Goal: Information Seeking & Learning: Learn about a topic

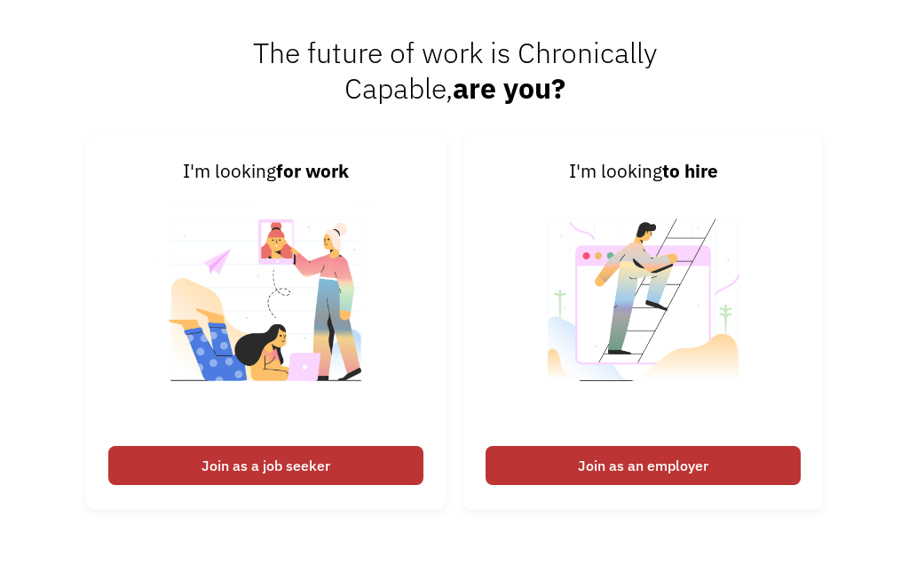
scroll to position [2062, 0]
click at [352, 485] on div "Join as a job seeker" at bounding box center [265, 465] width 315 height 39
click at [335, 485] on div "Join as a job seeker" at bounding box center [265, 465] width 315 height 39
click at [304, 485] on div "Join as a job seeker" at bounding box center [265, 465] width 315 height 39
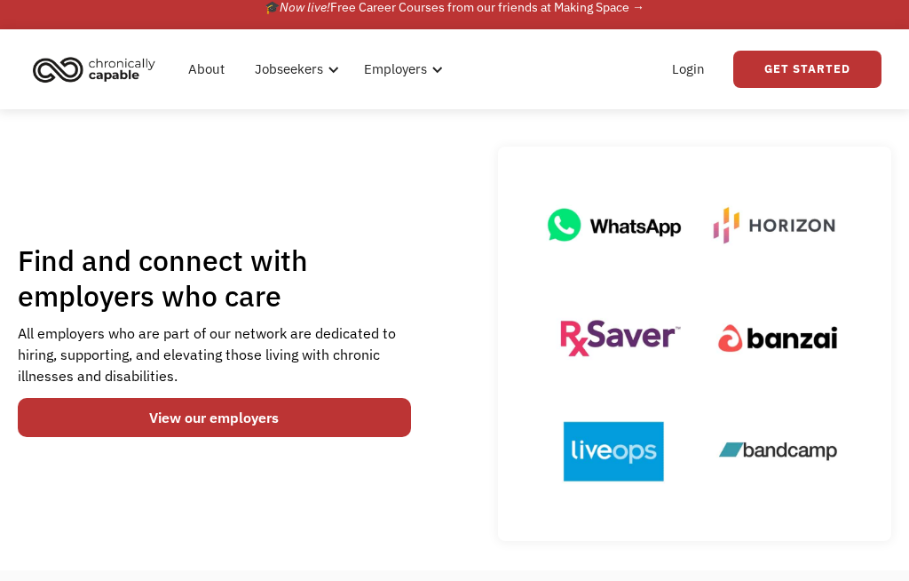
scroll to position [0, 0]
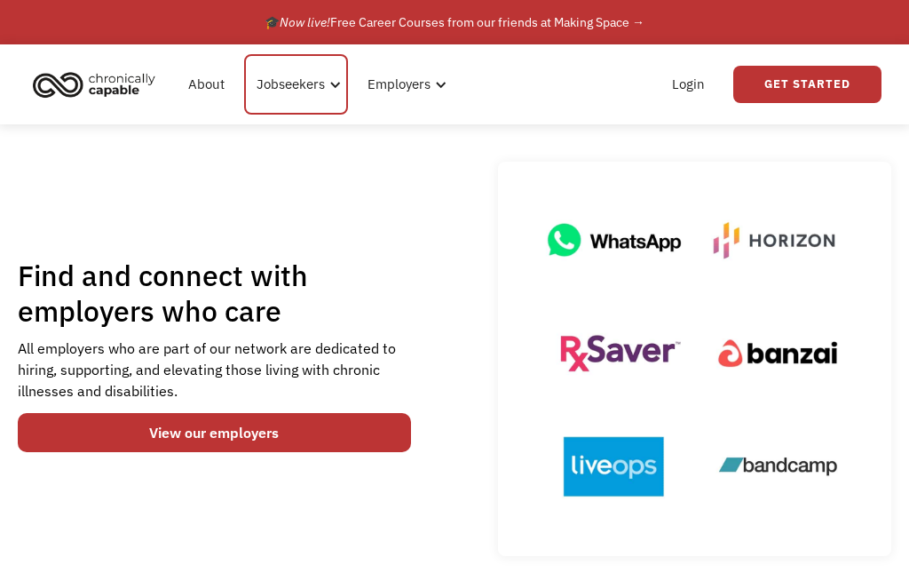
click at [281, 96] on div "Jobseekers" at bounding box center [296, 84] width 104 height 60
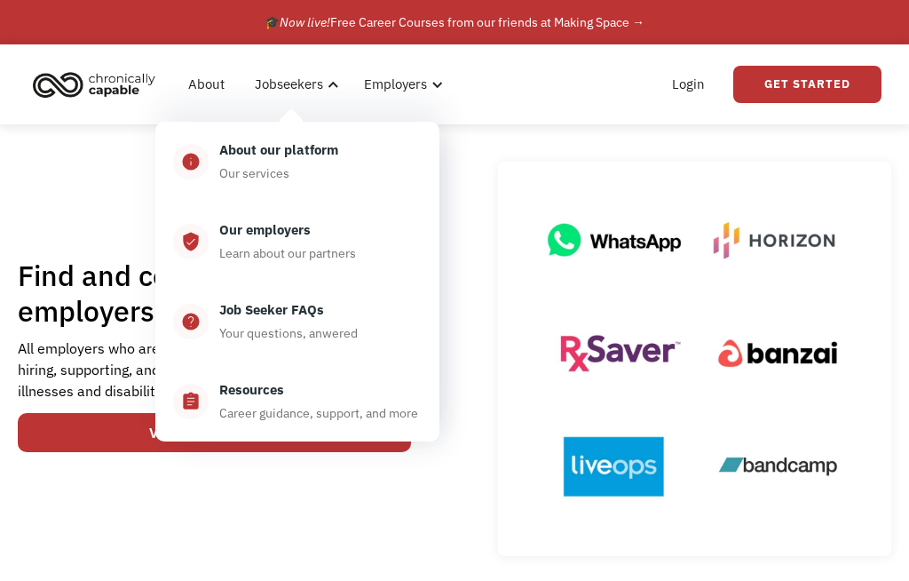
click at [313, 306] on div "Job Seeker FAQs" at bounding box center [271, 309] width 105 height 21
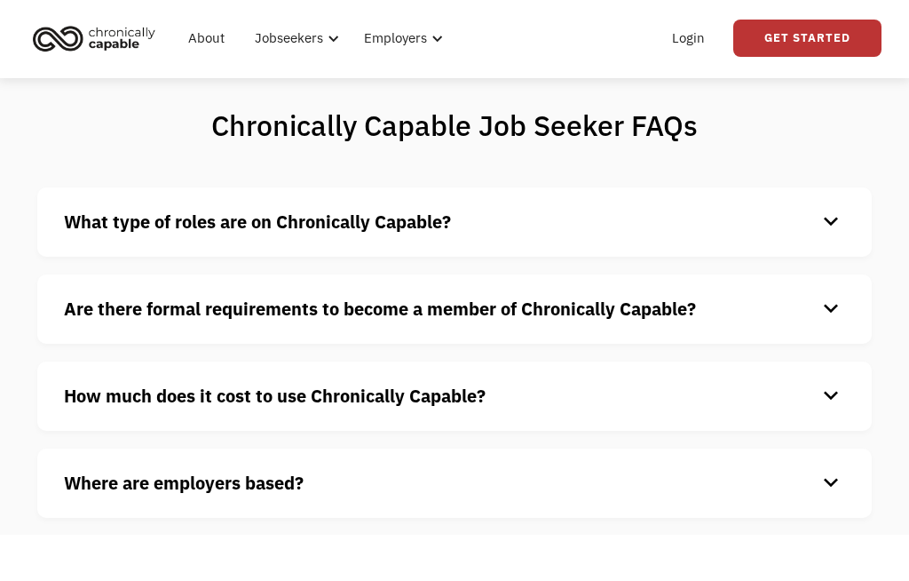
scroll to position [46, 0]
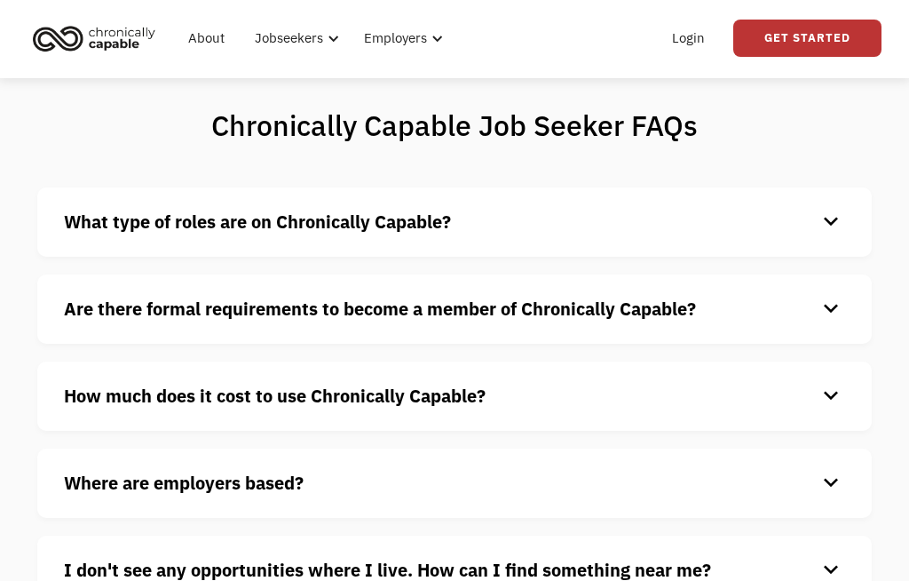
click at [428, 222] on strong "What type of roles are on Chronically Capable?" at bounding box center [257, 222] width 387 height 24
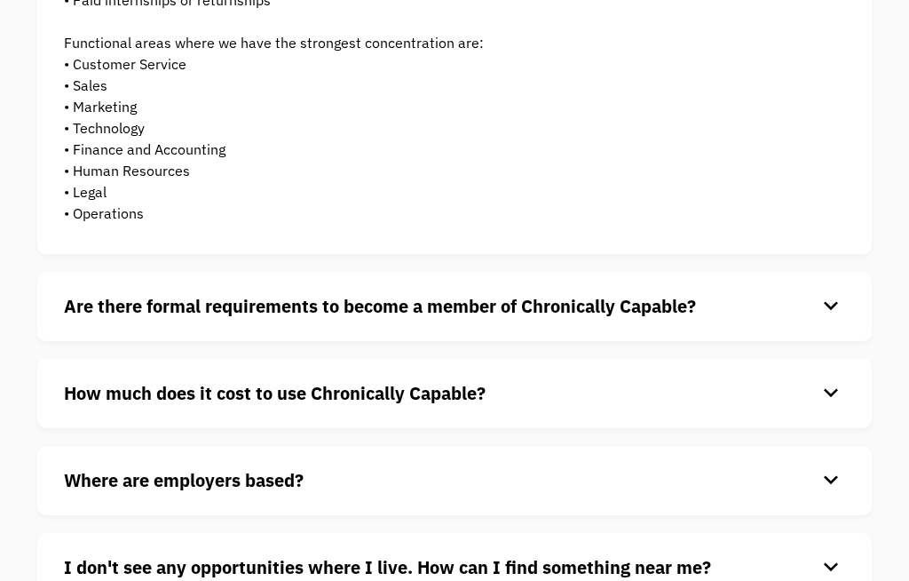
scroll to position [390, 0]
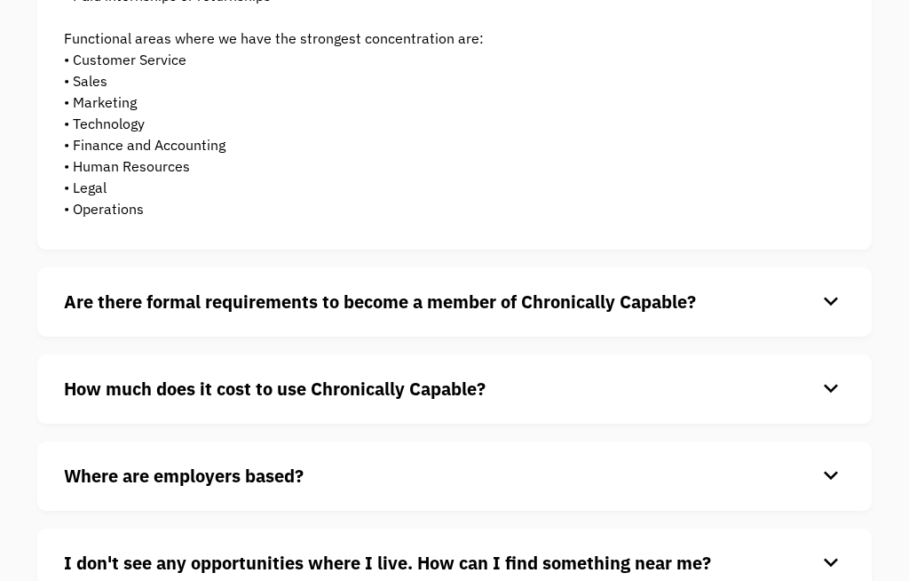
click at [416, 305] on strong "Are there formal requirements to become a member of Chronically Capable?" at bounding box center [380, 302] width 632 height 24
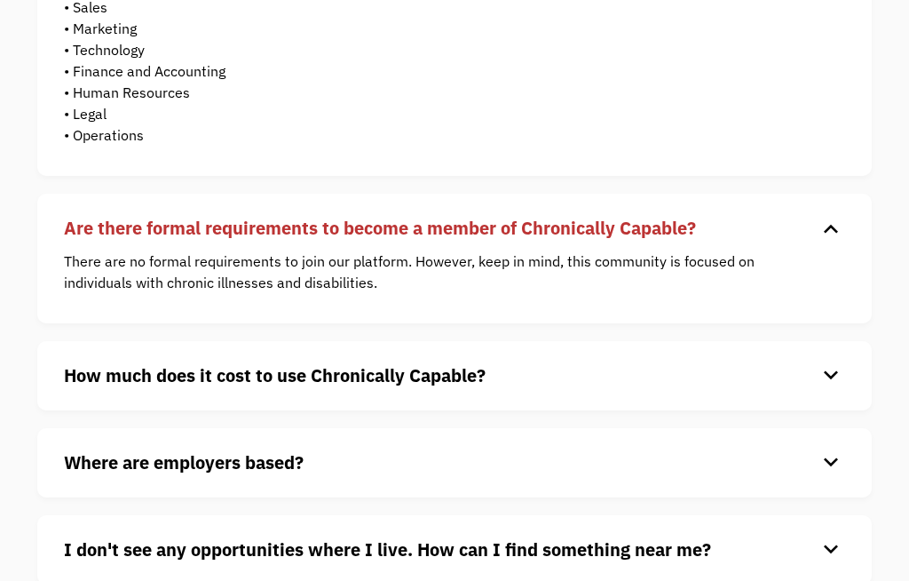
scroll to position [465, 0]
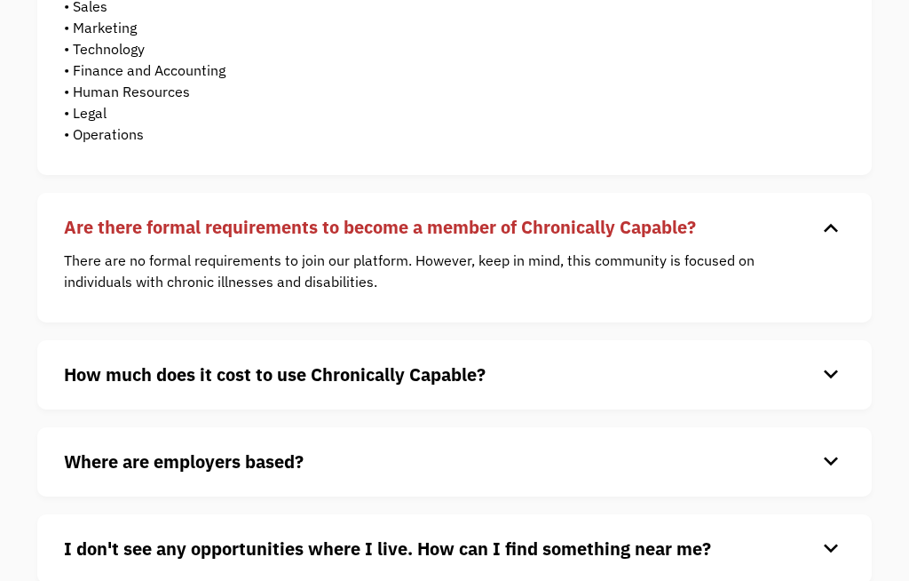
click at [452, 378] on strong "How much does it cost to use Chronically Capable?" at bounding box center [275, 375] width 422 height 24
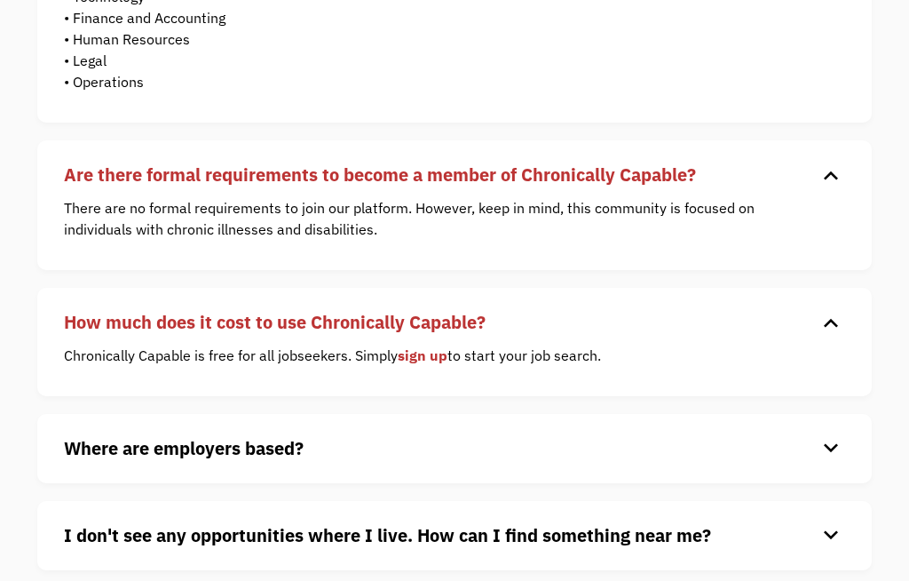
scroll to position [519, 0]
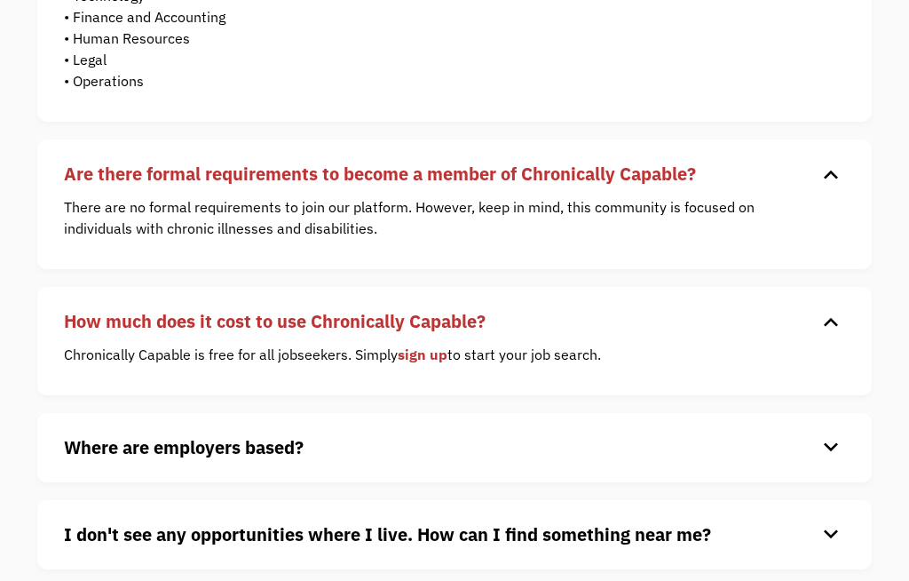
click at [347, 447] on h4 "Where are employers based?" at bounding box center [440, 447] width 753 height 27
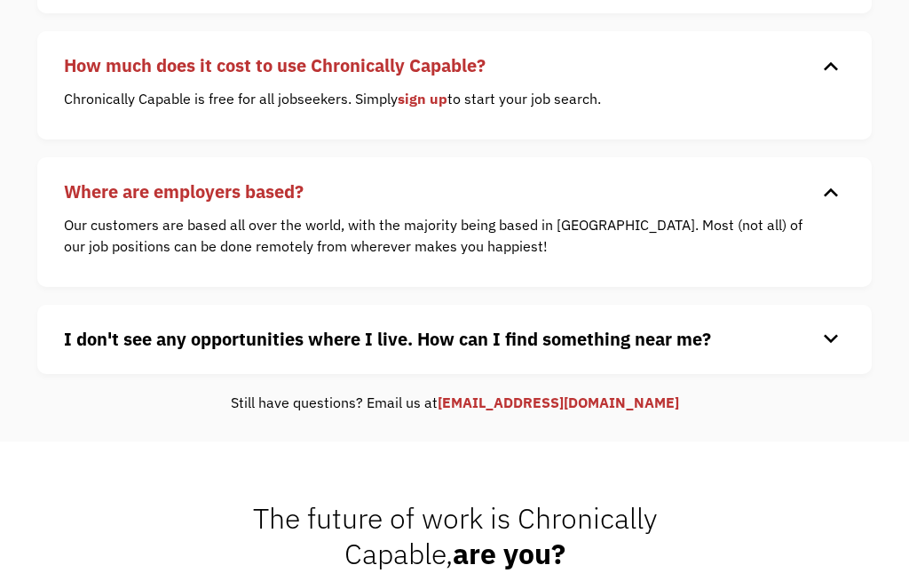
scroll to position [776, 0]
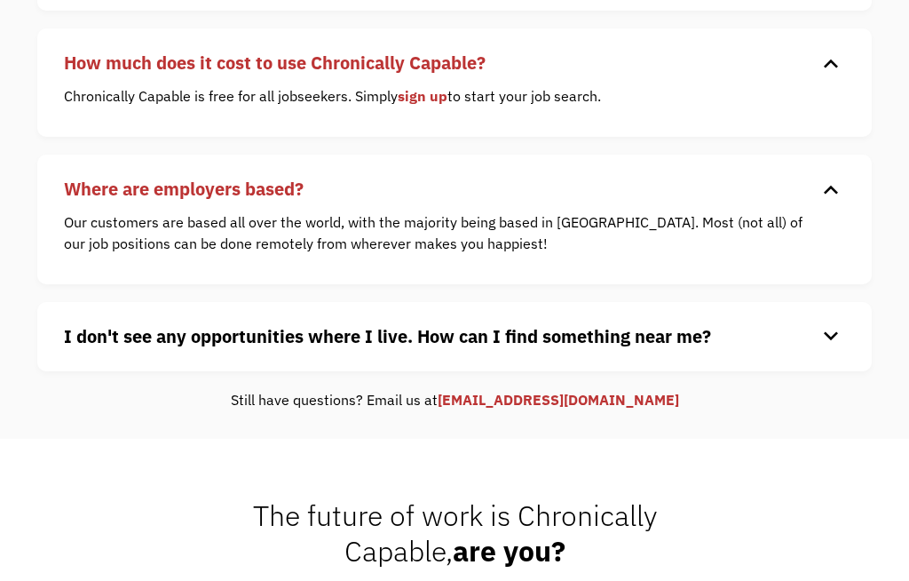
click at [679, 335] on strong "I don't see any opportunities where I live. How can I find something near me?" at bounding box center [387, 337] width 647 height 24
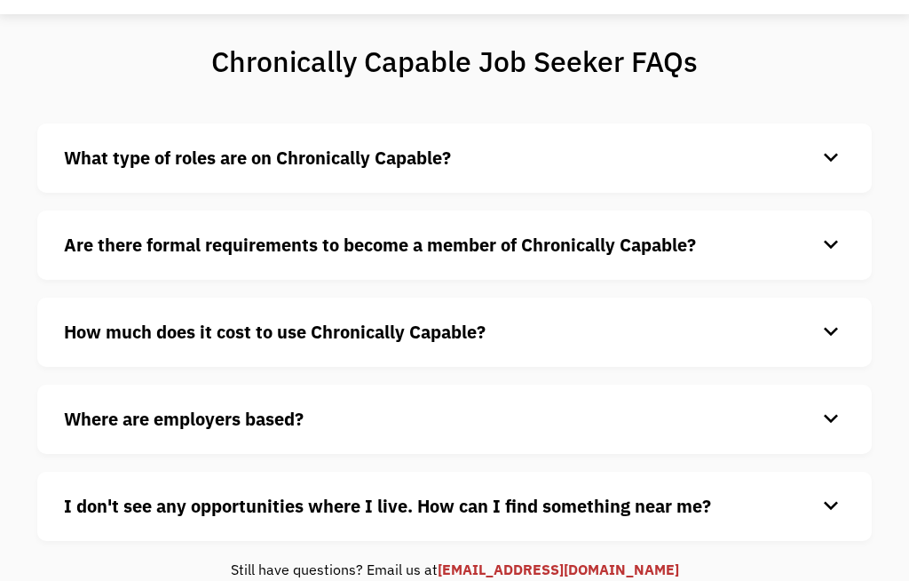
scroll to position [0, 0]
